Goal: Transaction & Acquisition: Purchase product/service

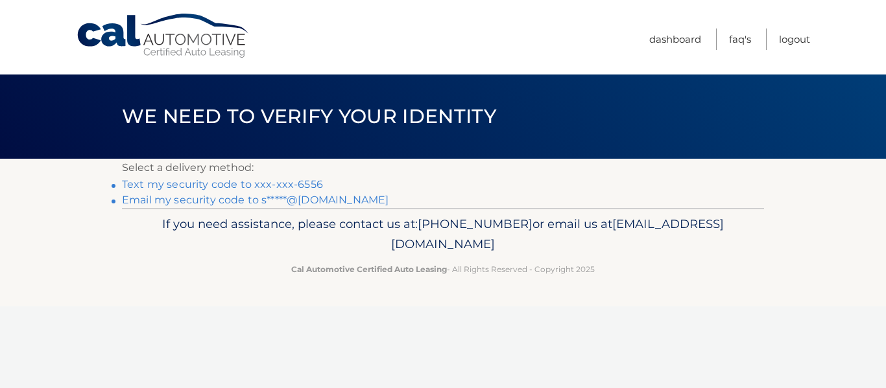
click at [313, 183] on link "Text my security code to xxx-xxx-6556" at bounding box center [222, 184] width 201 height 12
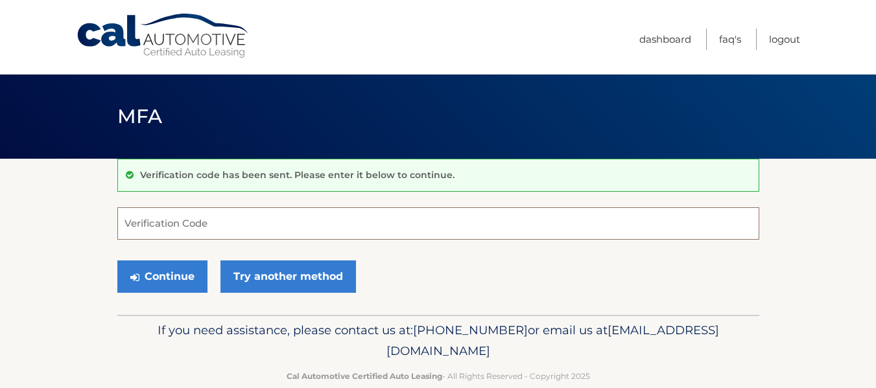
click at [270, 220] on input "Verification Code" at bounding box center [438, 224] width 642 height 32
type input "430302"
click at [117, 261] on button "Continue" at bounding box center [162, 277] width 90 height 32
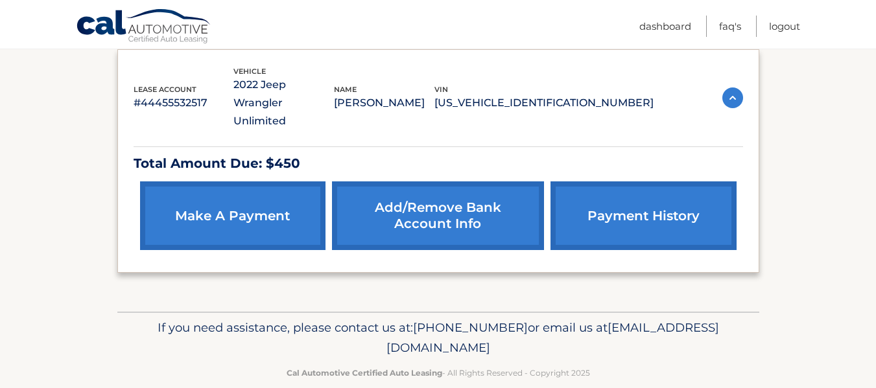
scroll to position [220, 0]
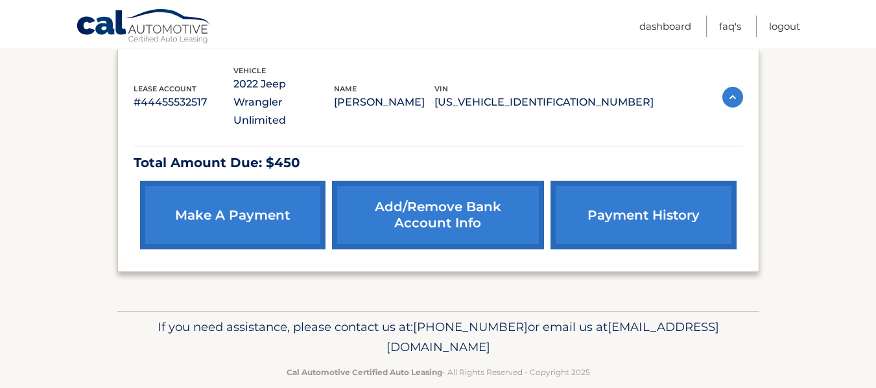
click at [248, 200] on link "make a payment" at bounding box center [232, 215] width 185 height 69
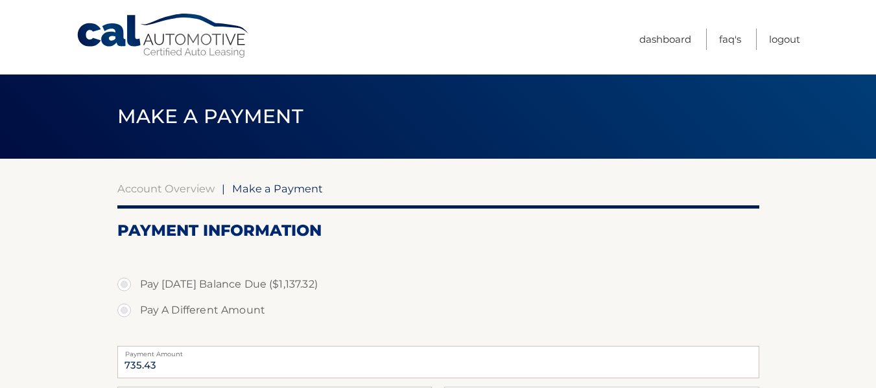
select select "ODU4ZGMwY2UtMTI5My00NWE3LTlkM2EtZWNlMjQwNjc4ZmUw"
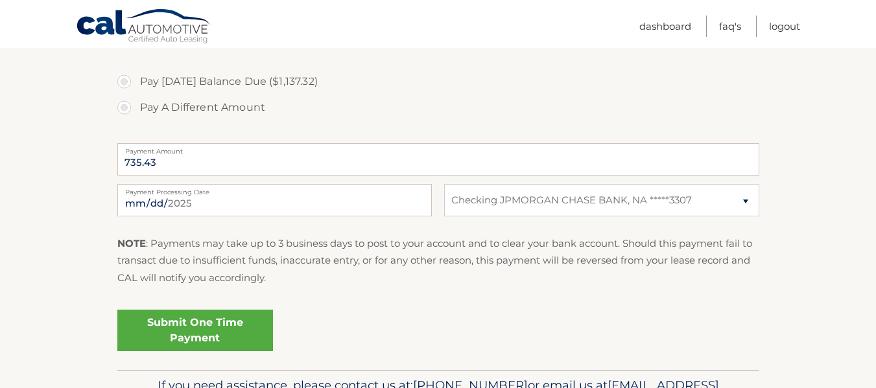
scroll to position [154, 0]
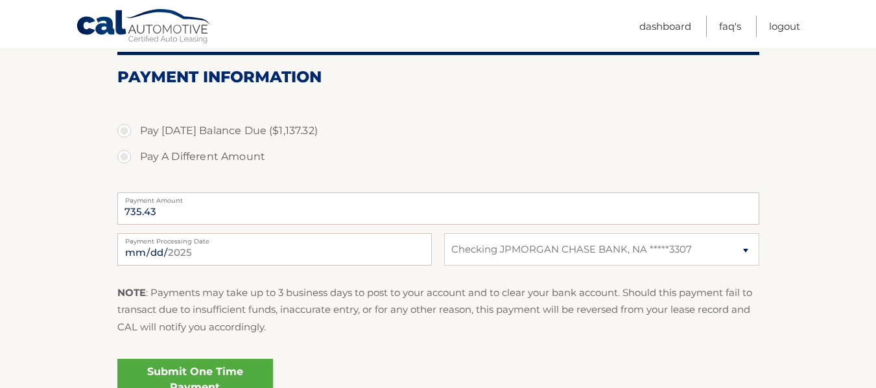
click at [124, 161] on label "Pay A Different Amount" at bounding box center [438, 157] width 642 height 26
click at [124, 161] on input "Pay A Different Amount" at bounding box center [129, 154] width 13 height 21
radio input "true"
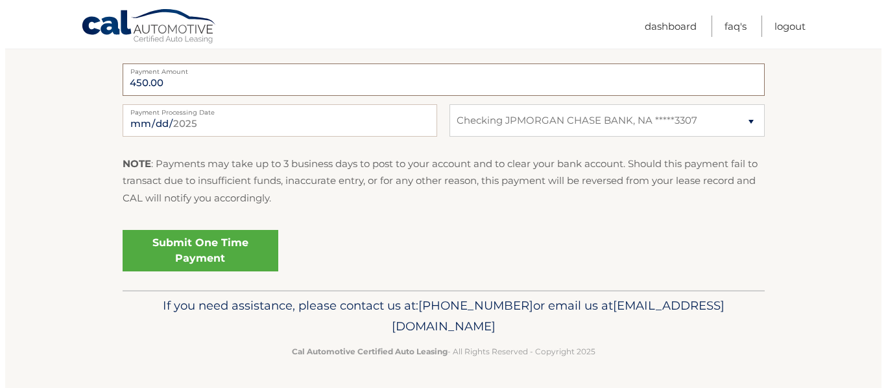
scroll to position [282, 0]
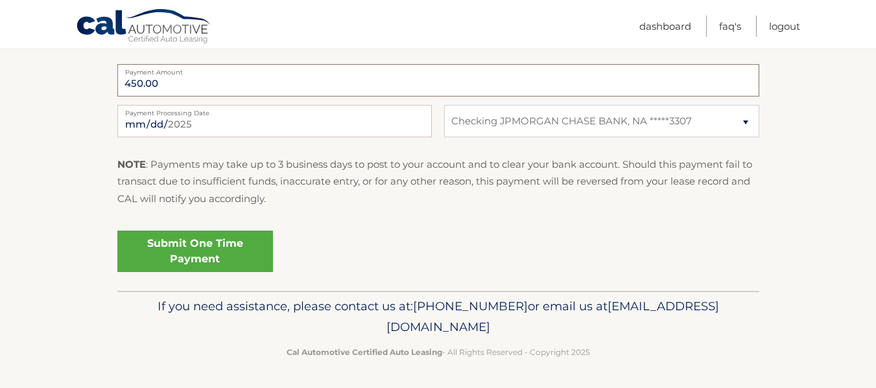
type input "450.00"
click at [222, 251] on link "Submit One Time Payment" at bounding box center [195, 252] width 156 height 42
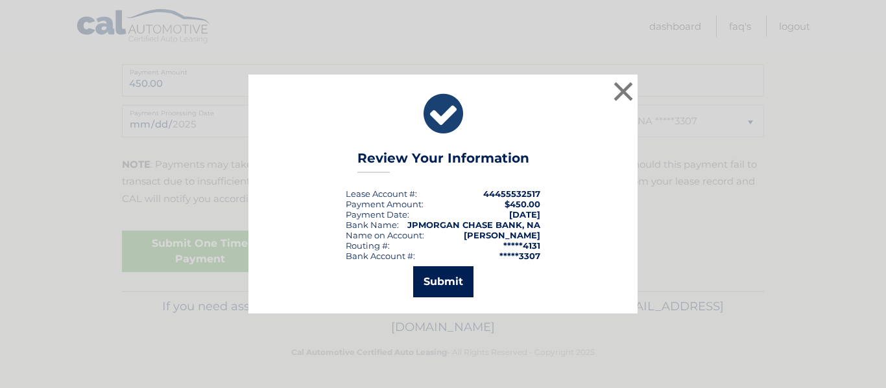
click at [453, 279] on button "Submit" at bounding box center [443, 282] width 60 height 31
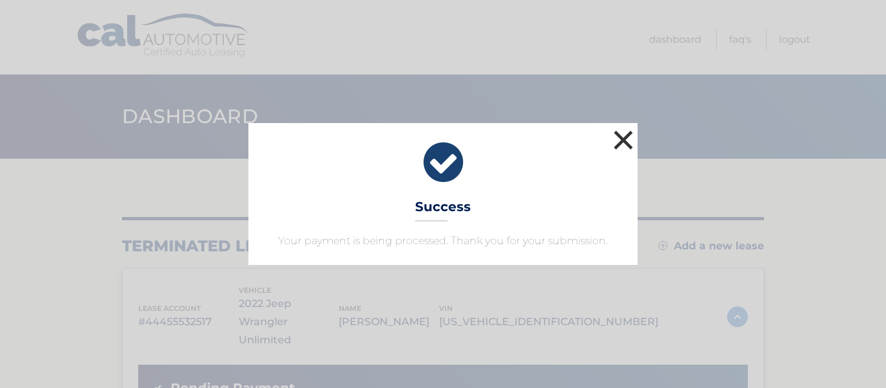
click at [630, 132] on button "×" at bounding box center [623, 140] width 26 height 26
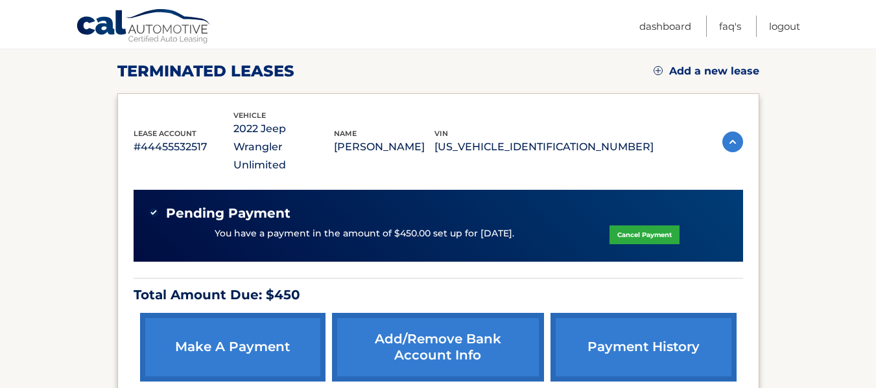
scroll to position [174, 0]
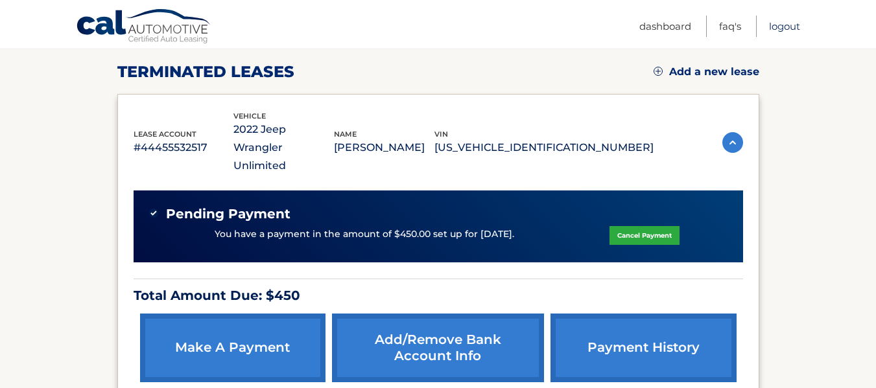
click at [790, 23] on link "Logout" at bounding box center [784, 26] width 31 height 21
